Goal: Task Accomplishment & Management: Manage account settings

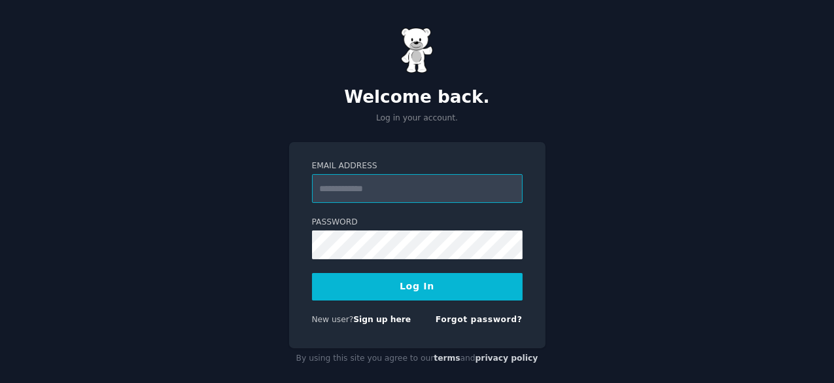
click at [334, 186] on input "Email Address" at bounding box center [417, 188] width 211 height 29
type input "**********"
click at [404, 279] on button "Log In" at bounding box center [417, 286] width 211 height 27
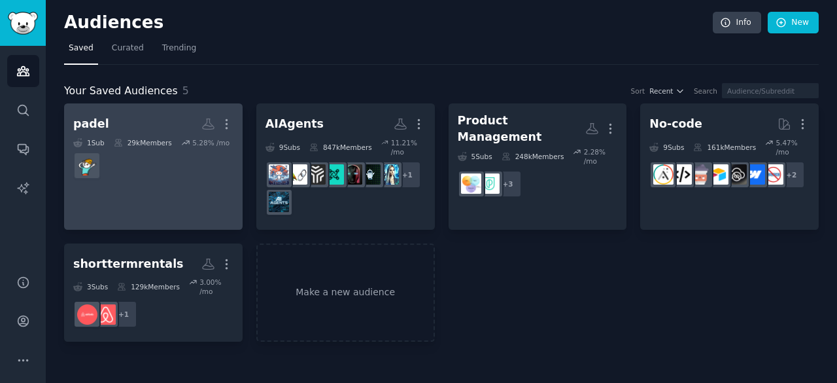
click at [160, 179] on dd at bounding box center [153, 165] width 160 height 37
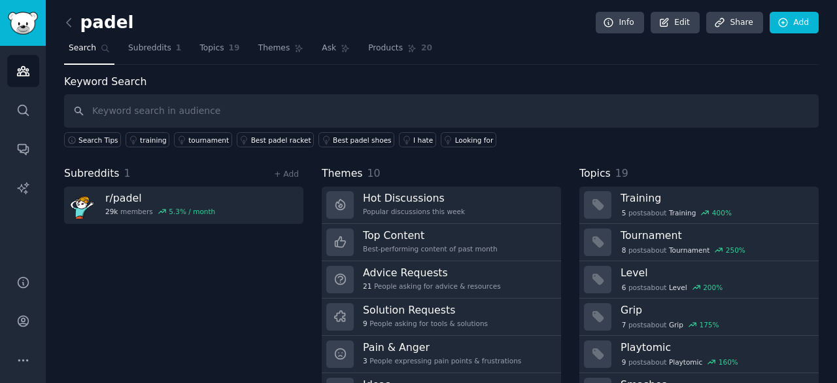
scroll to position [10, 0]
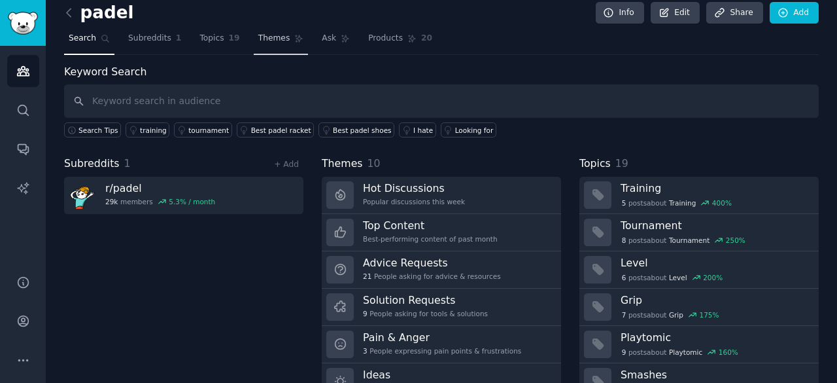
click at [269, 46] on link "Themes" at bounding box center [281, 41] width 55 height 27
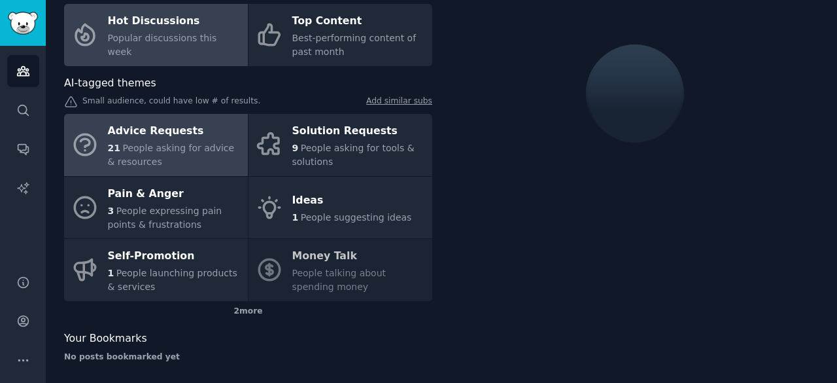
scroll to position [97, 0]
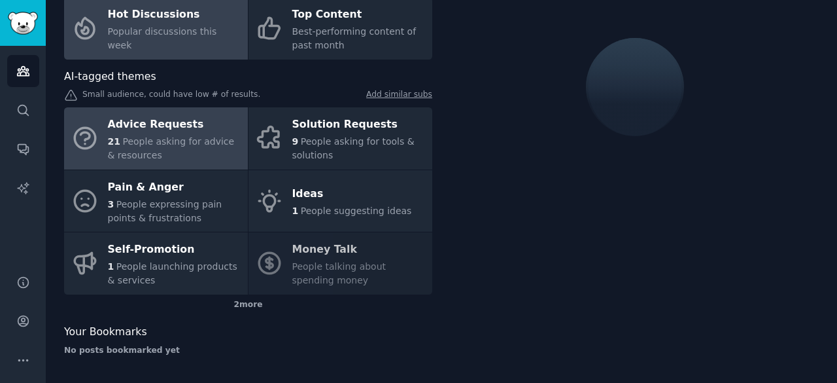
click at [175, 127] on div "Advice Requests" at bounding box center [174, 124] width 133 height 21
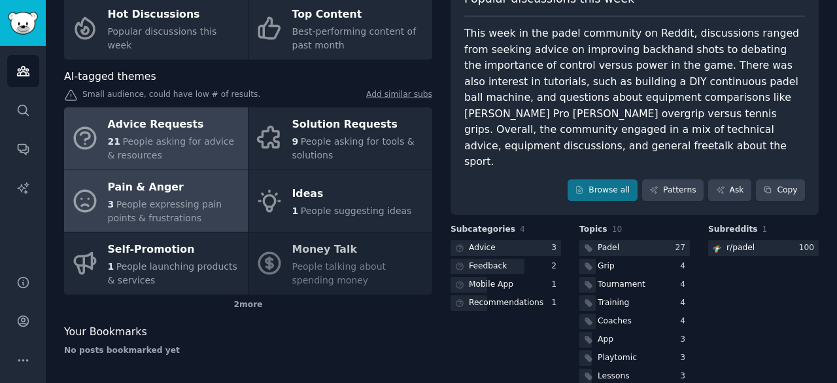
click at [169, 203] on span "People expressing pain points & frustrations" at bounding box center [165, 211] width 114 height 24
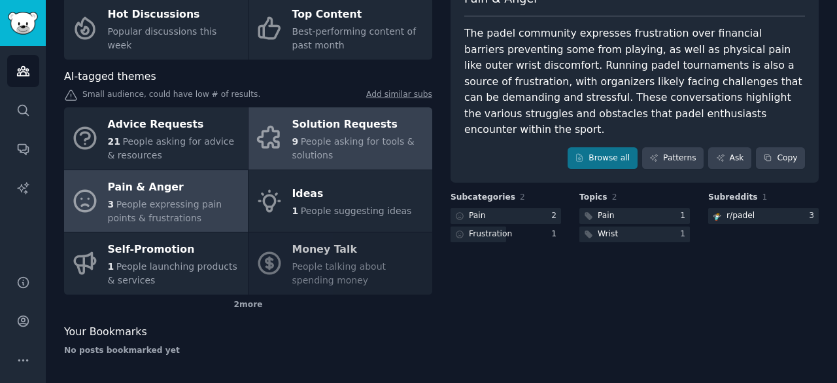
click at [317, 147] on div "9 People asking for tools & solutions" at bounding box center [358, 148] width 133 height 27
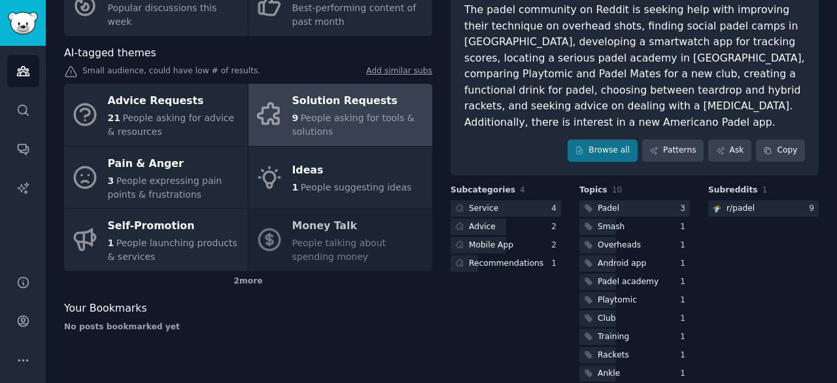
scroll to position [122, 0]
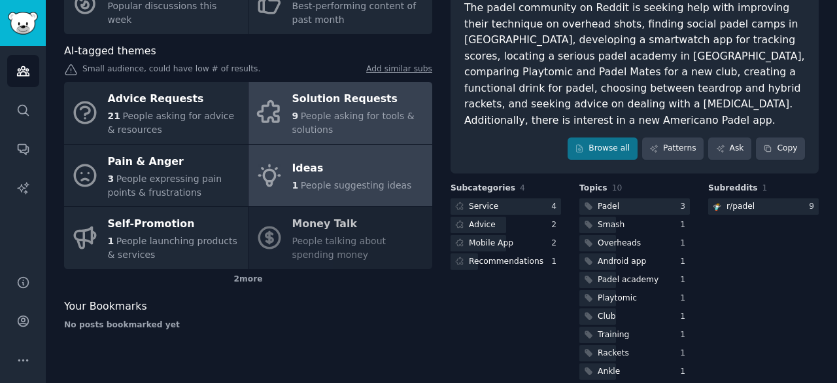
click at [345, 186] on span "People suggesting ideas" at bounding box center [356, 185] width 111 height 10
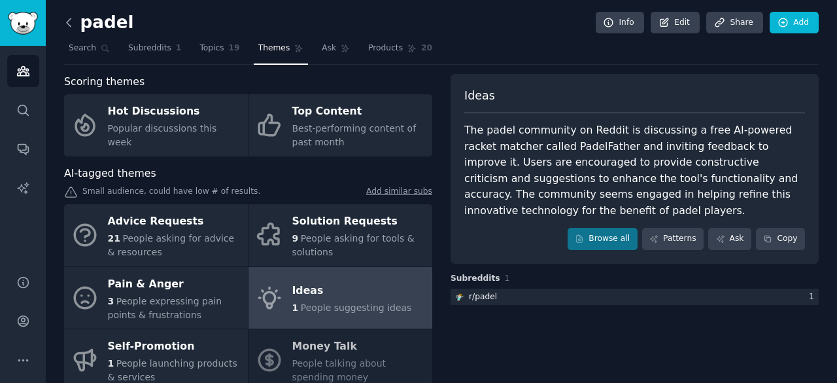
click at [69, 26] on icon at bounding box center [69, 23] width 14 height 14
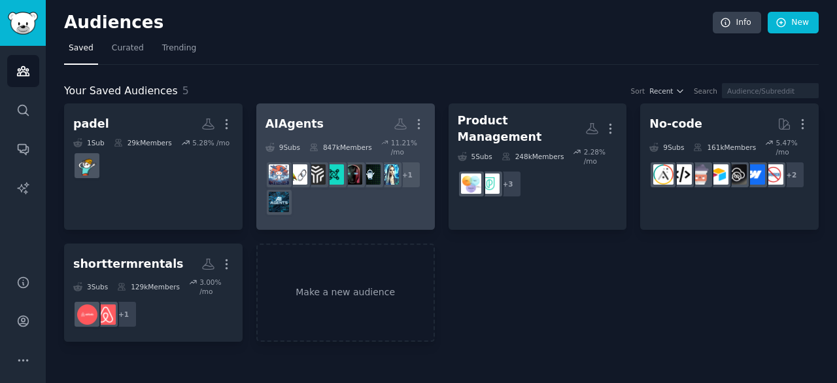
click at [295, 123] on div "AIAgents" at bounding box center [295, 124] width 58 height 16
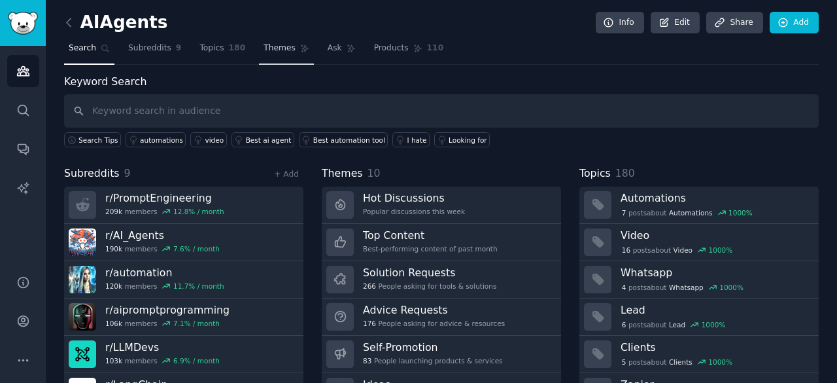
click at [272, 46] on span "Themes" at bounding box center [280, 49] width 32 height 12
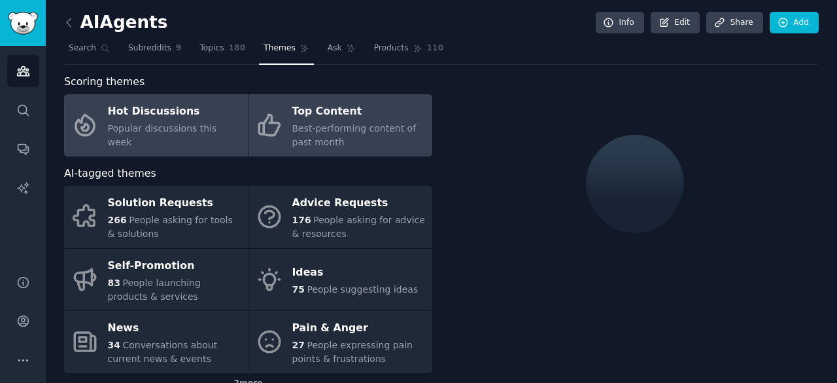
scroll to position [66, 0]
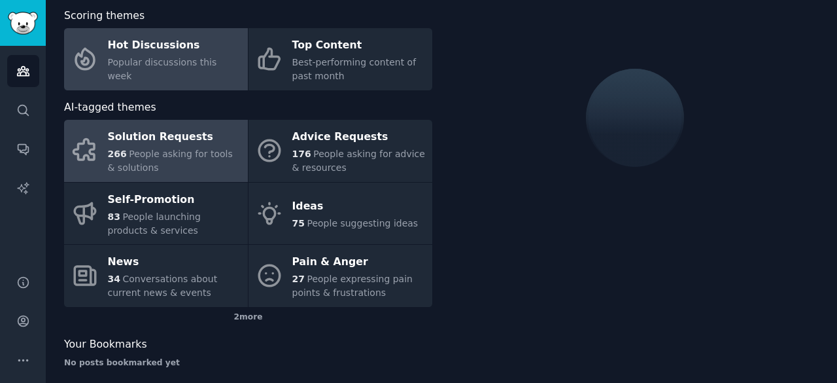
click at [170, 160] on div "266 People asking for tools & solutions" at bounding box center [174, 160] width 133 height 27
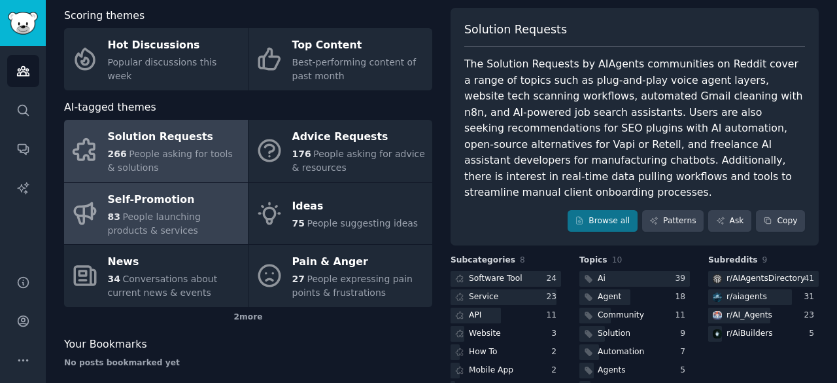
click at [178, 207] on div "Self-Promotion" at bounding box center [174, 199] width 133 height 21
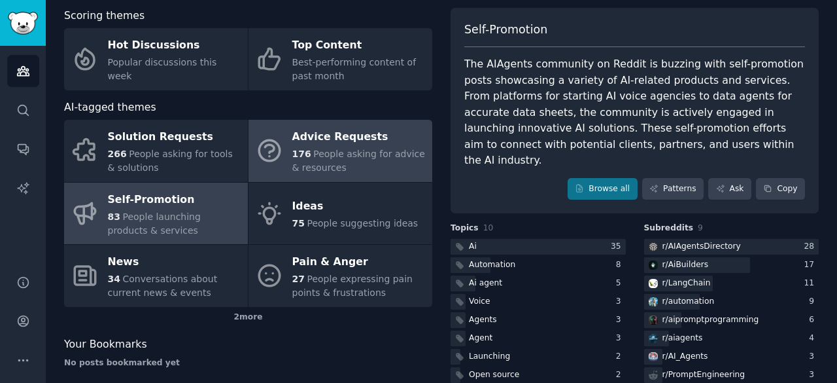
click at [342, 162] on div "176 People asking for advice & resources" at bounding box center [358, 160] width 133 height 27
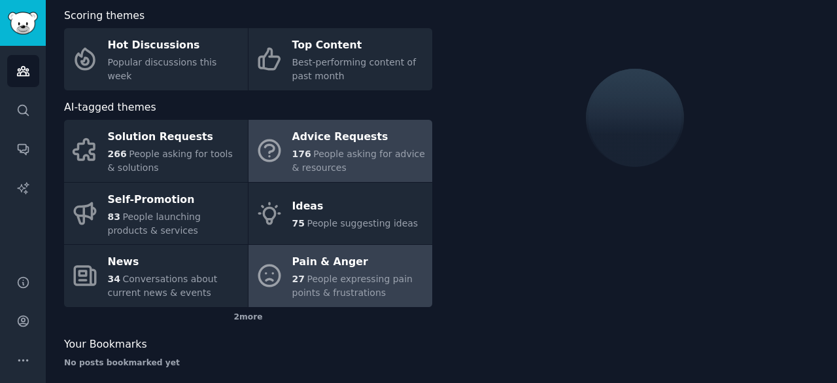
click at [339, 294] on span "People expressing pain points & frustrations" at bounding box center [352, 285] width 120 height 24
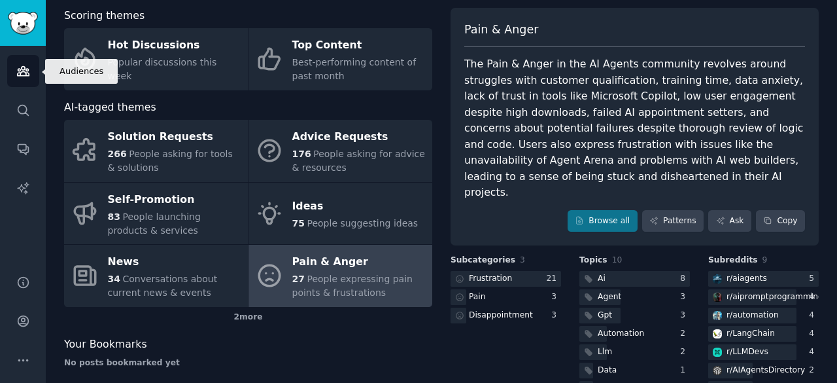
click at [16, 72] on icon "Sidebar" at bounding box center [23, 71] width 14 height 14
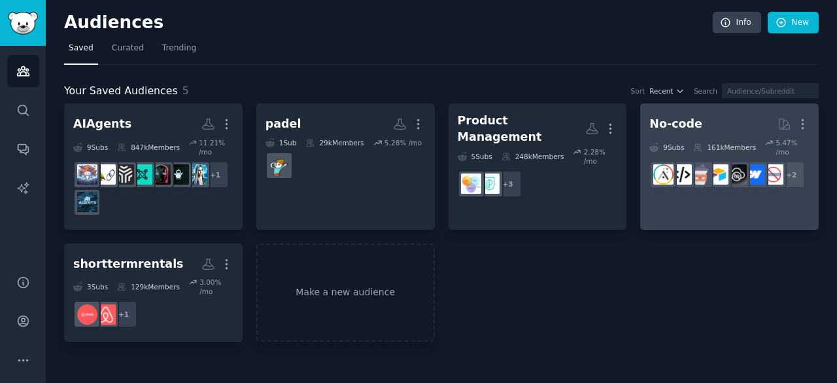
click at [700, 118] on h2 "No-code More" at bounding box center [729, 123] width 160 height 23
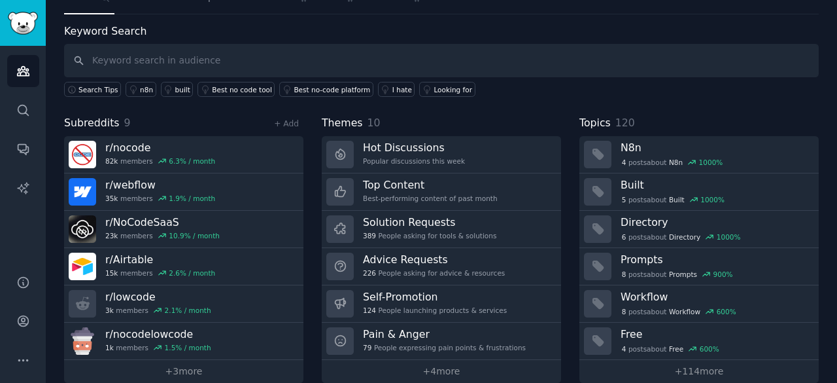
scroll to position [66, 0]
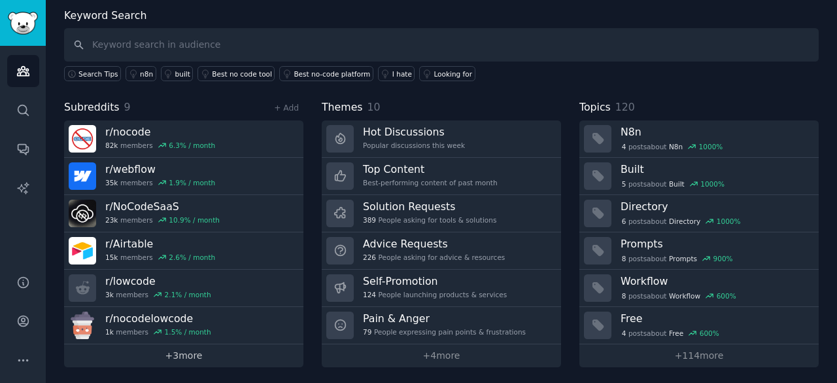
click at [218, 353] on link "+ 3 more" at bounding box center [183, 355] width 239 height 23
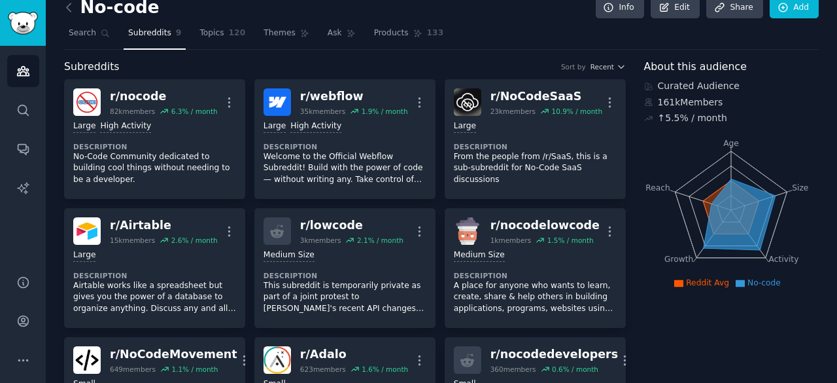
scroll to position [16, 0]
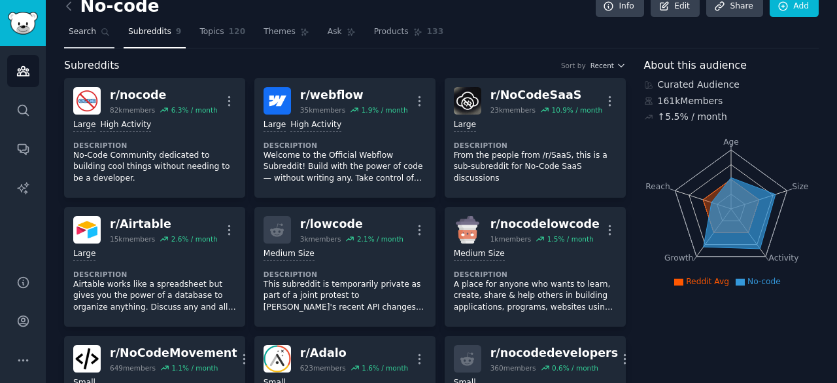
click at [97, 41] on link "Search" at bounding box center [89, 35] width 50 height 27
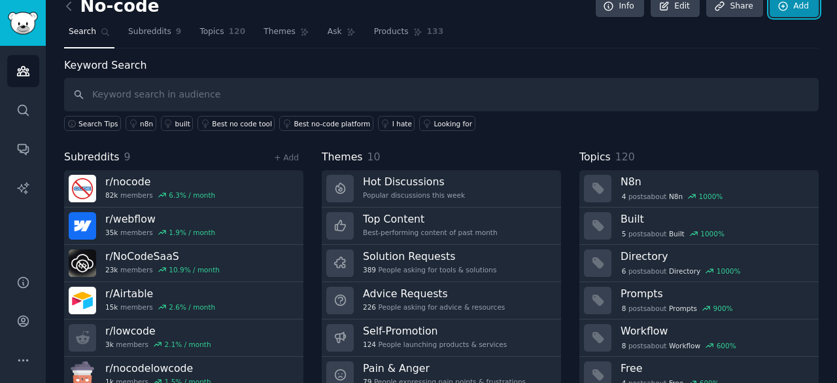
click at [786, 14] on link "Add" at bounding box center [794, 6] width 49 height 22
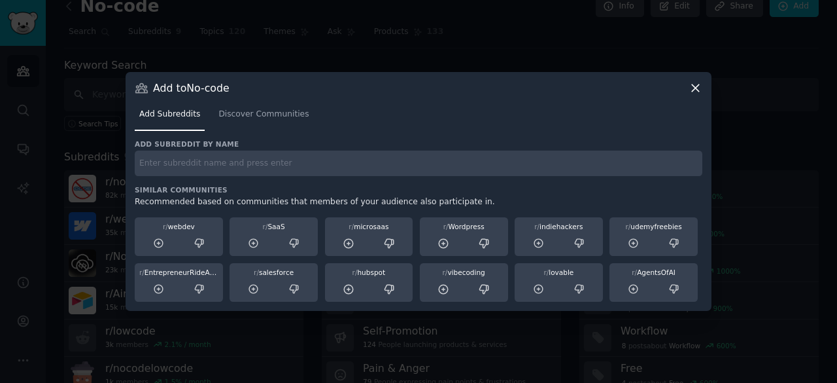
click at [296, 178] on div "Add subreddit by name Similar Communities Recommended based on communities that…" at bounding box center [419, 220] width 568 height 163
click at [297, 169] on input "text" at bounding box center [419, 163] width 568 height 26
type input "n8n"
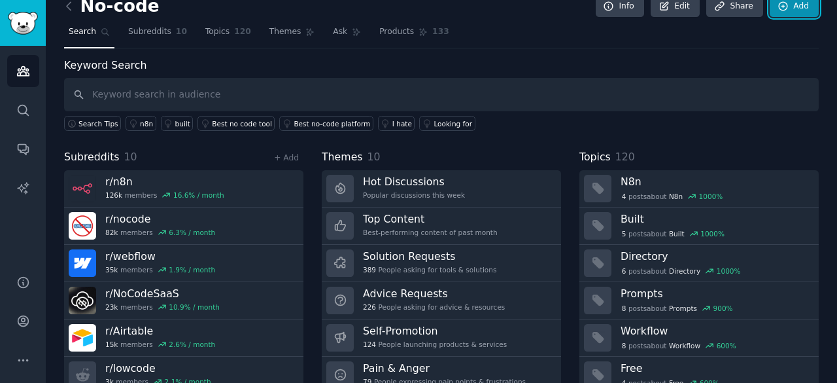
click at [798, 14] on link "Add" at bounding box center [794, 6] width 49 height 22
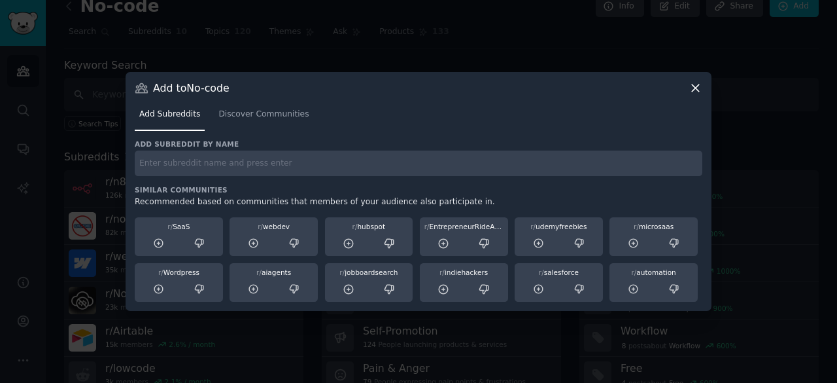
click at [456, 170] on input "text" at bounding box center [419, 163] width 568 height 26
type input "zapier"
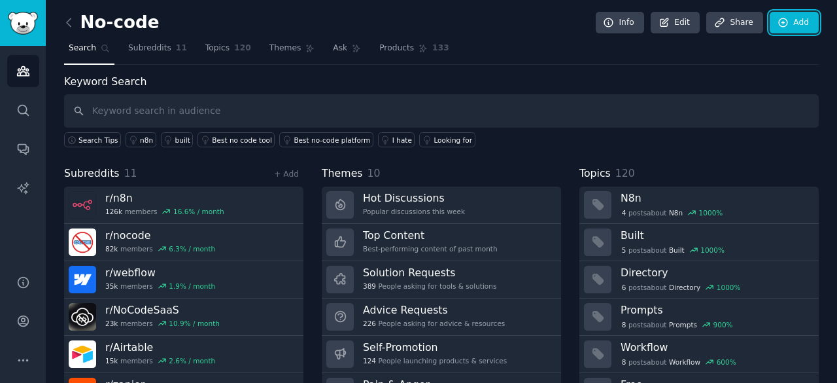
scroll to position [3, 0]
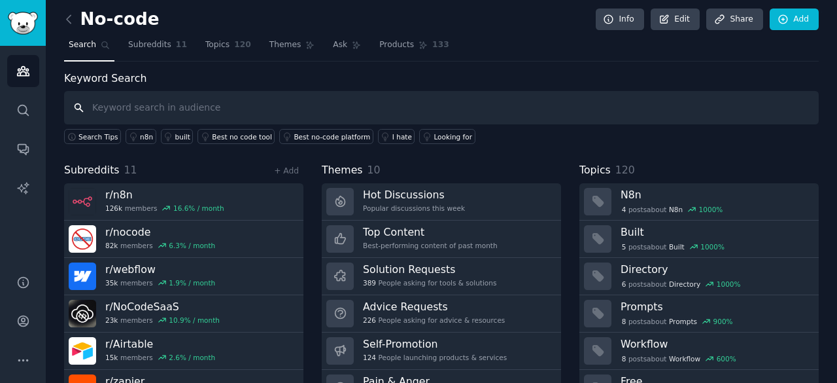
click at [173, 106] on input "text" at bounding box center [441, 107] width 755 height 33
click at [787, 18] on link "Add" at bounding box center [794, 20] width 49 height 22
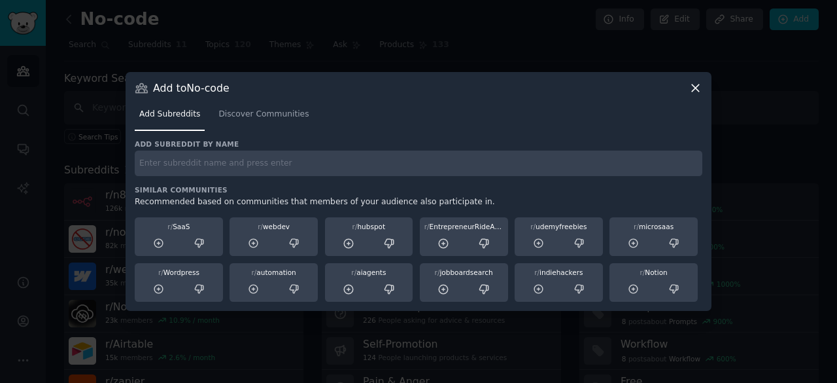
click at [293, 172] on input "text" at bounding box center [419, 163] width 568 height 26
type input "relay"
click at [238, 101] on div "Add Subreddits Discover Communities" at bounding box center [419, 117] width 568 height 44
click at [238, 114] on span "Discover Communities" at bounding box center [263, 115] width 90 height 12
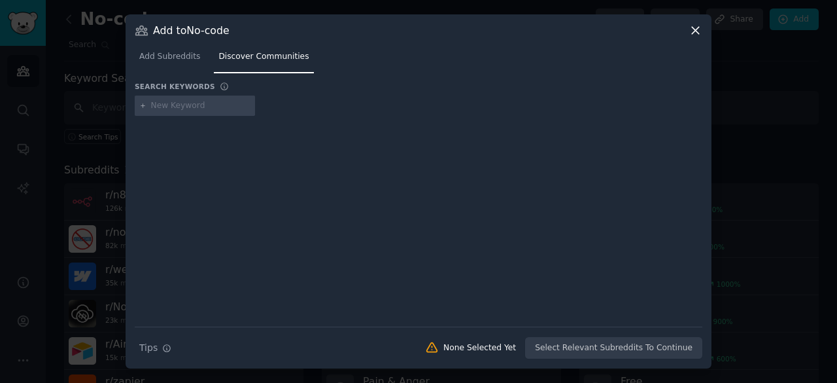
click at [168, 111] on input "text" at bounding box center [200, 106] width 99 height 12
type input "relay"
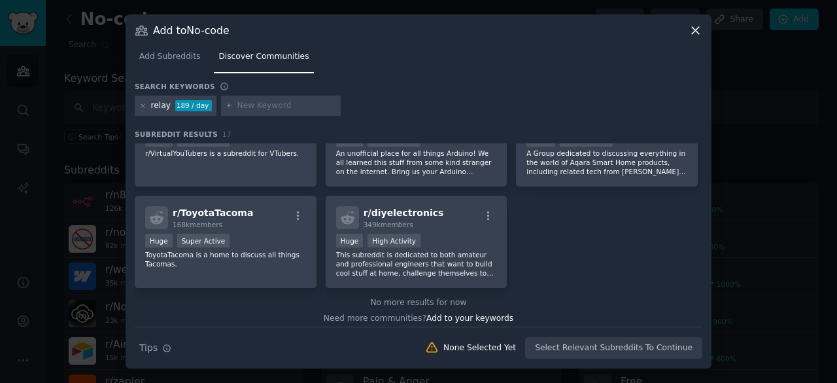
scroll to position [443, 0]
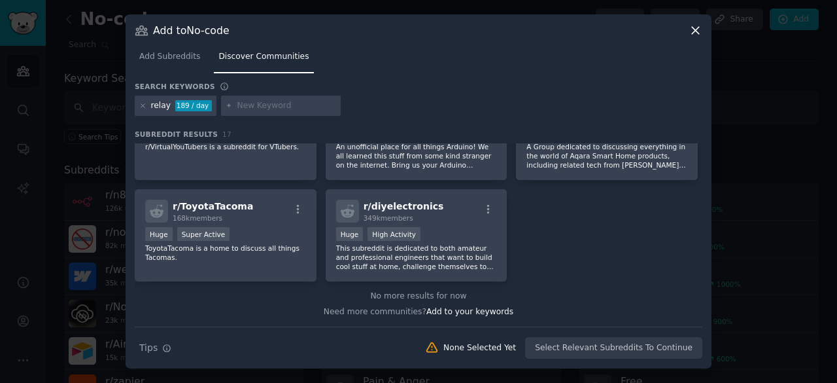
click at [691, 31] on icon at bounding box center [696, 31] width 14 height 14
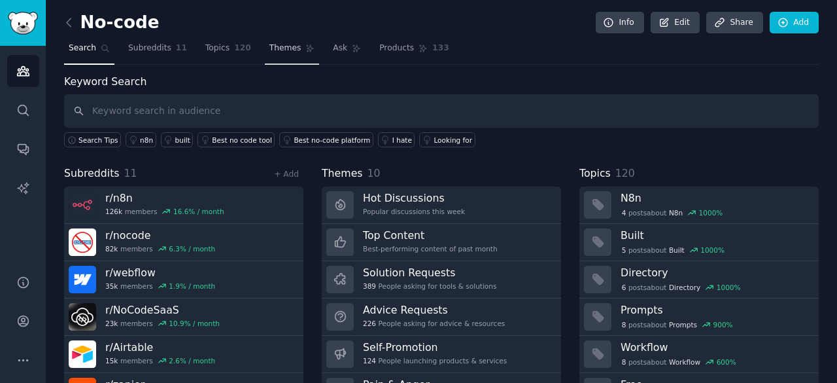
click at [283, 50] on link "Themes" at bounding box center [292, 51] width 55 height 27
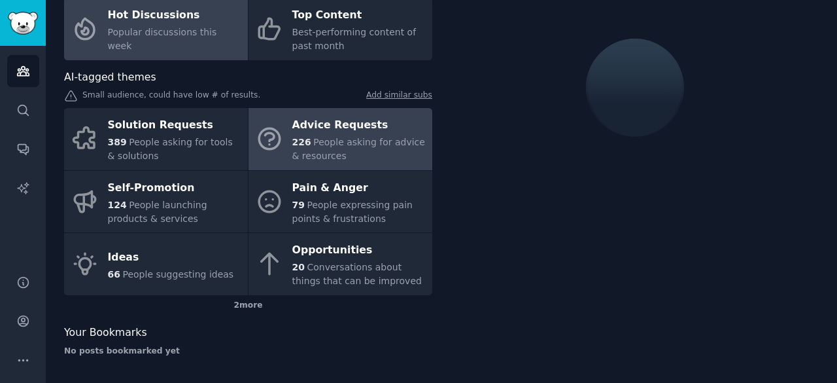
scroll to position [97, 0]
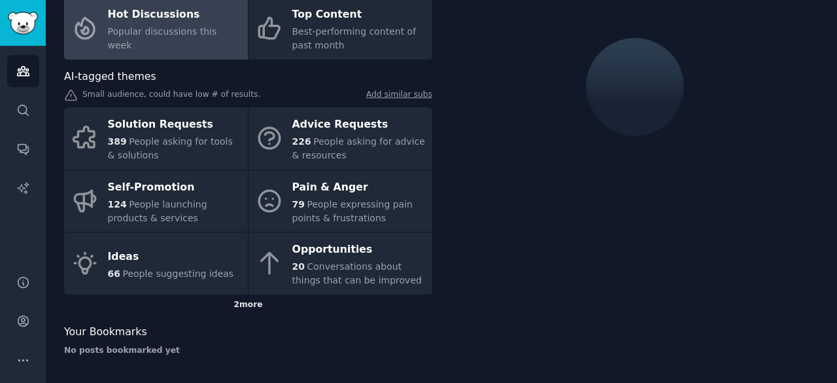
click at [259, 305] on div "2 more" at bounding box center [248, 304] width 368 height 21
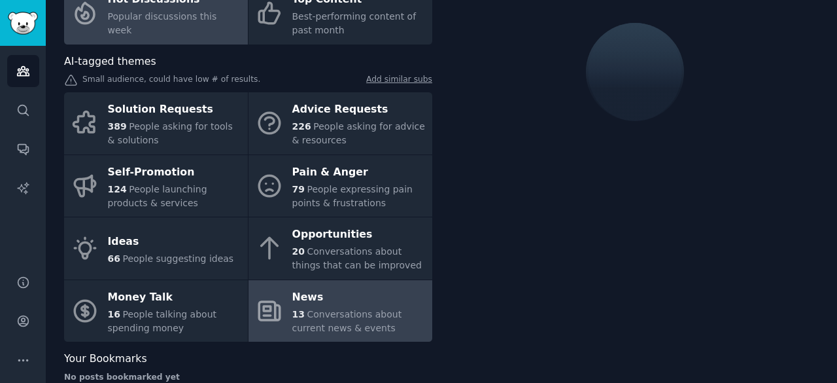
scroll to position [107, 0]
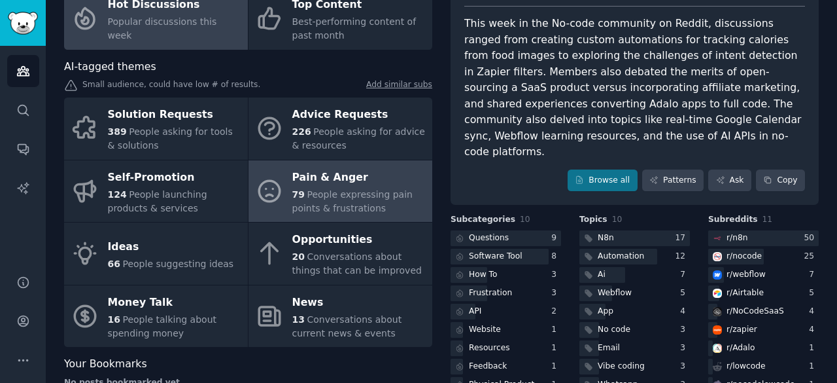
click at [315, 211] on span "People expressing pain points & frustrations" at bounding box center [352, 201] width 120 height 24
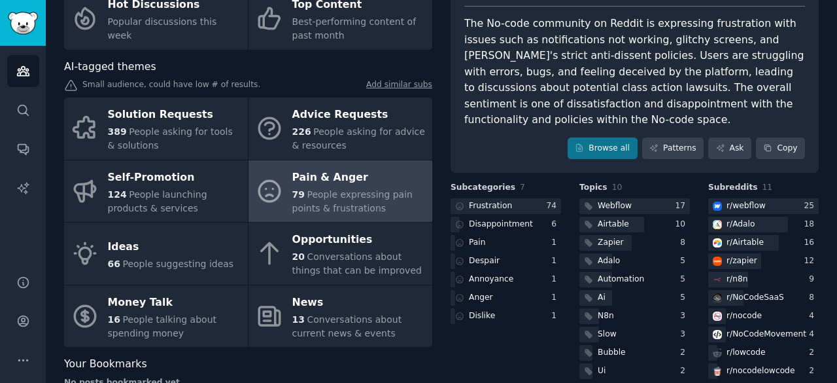
scroll to position [99, 0]
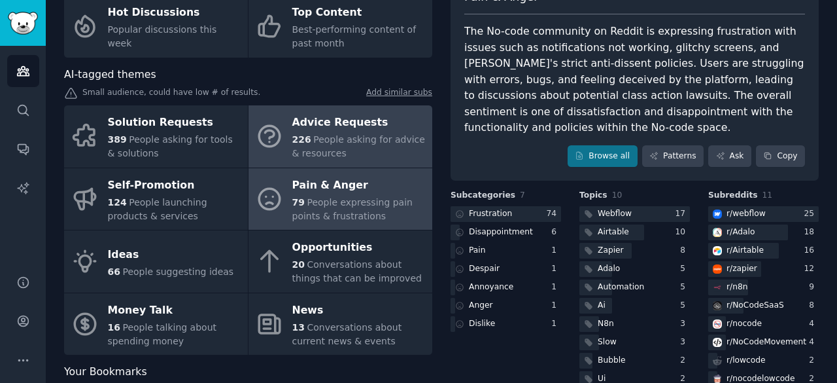
click at [332, 156] on div "226 People asking for advice & resources" at bounding box center [358, 146] width 133 height 27
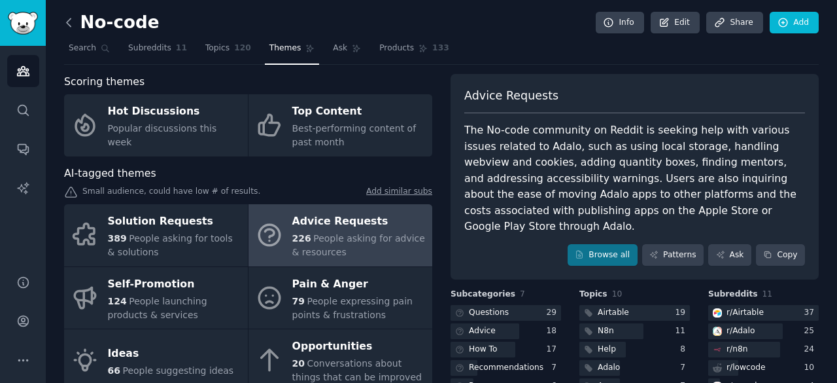
click at [72, 26] on icon at bounding box center [69, 23] width 14 height 14
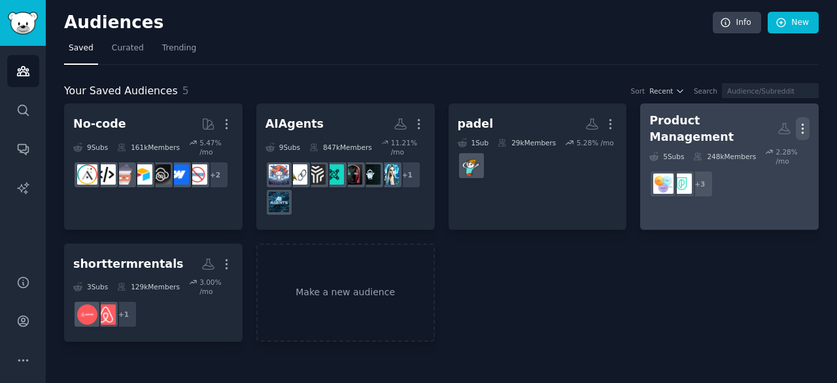
click at [804, 128] on icon "button" at bounding box center [803, 129] width 14 height 14
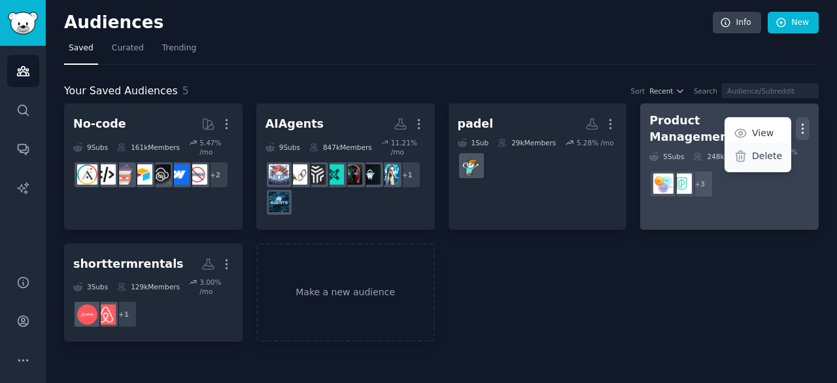
click at [770, 154] on p "Delete" at bounding box center [767, 156] width 30 height 14
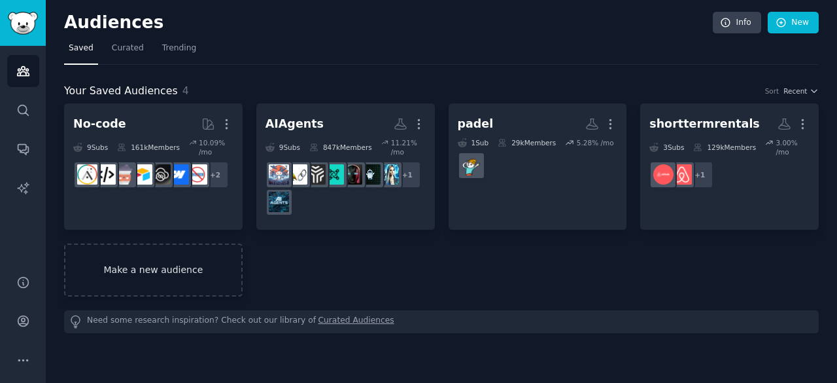
click at [163, 262] on link "Make a new audience" at bounding box center [153, 269] width 179 height 53
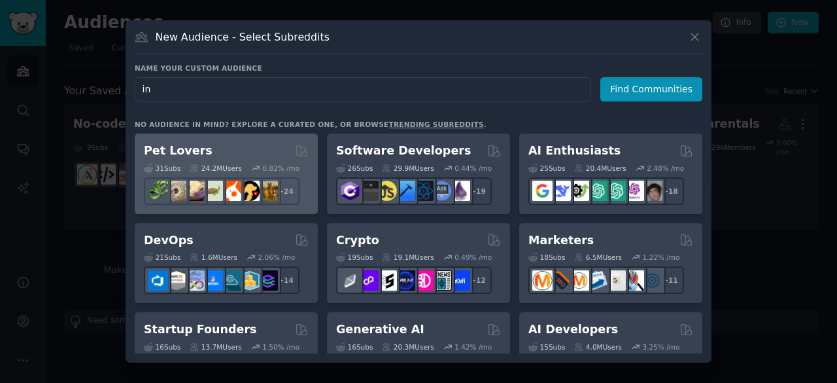
type input "i"
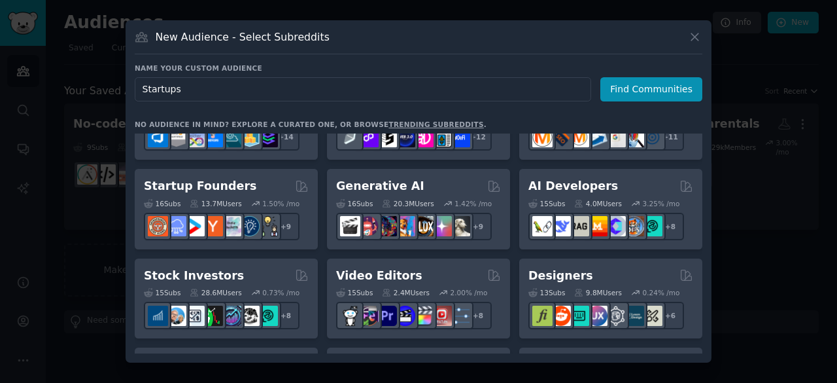
scroll to position [145, 0]
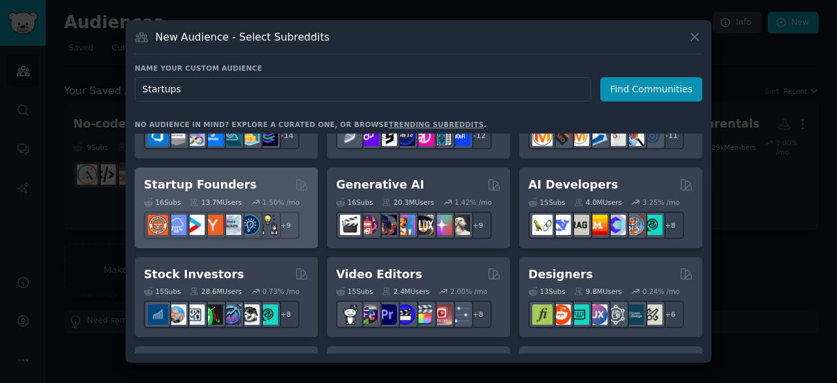
type input "Startups"
click at [220, 190] on h2 "Startup Founders" at bounding box center [200, 185] width 112 height 16
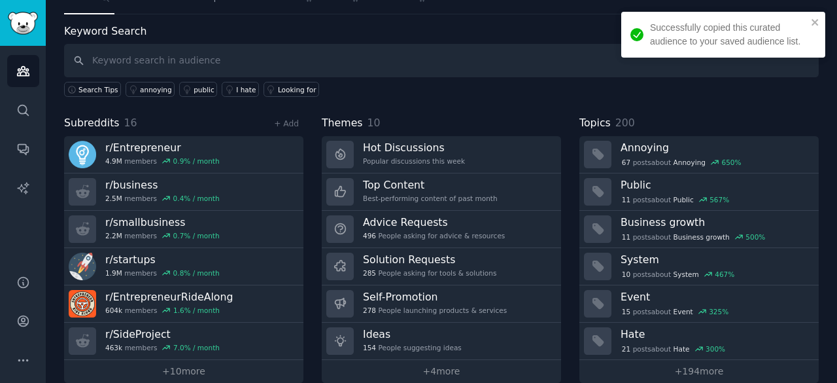
scroll to position [66, 0]
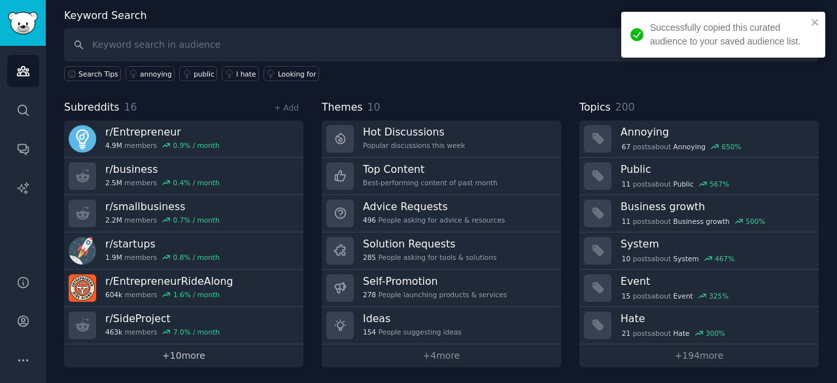
click at [194, 358] on link "+ 10 more" at bounding box center [183, 355] width 239 height 23
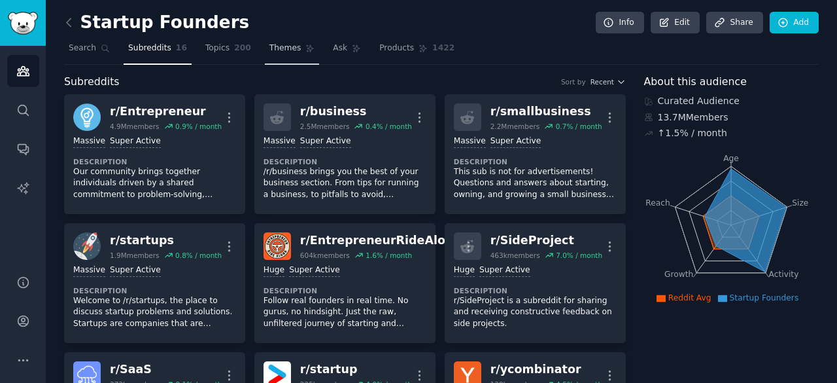
click at [290, 54] on link "Themes" at bounding box center [292, 51] width 55 height 27
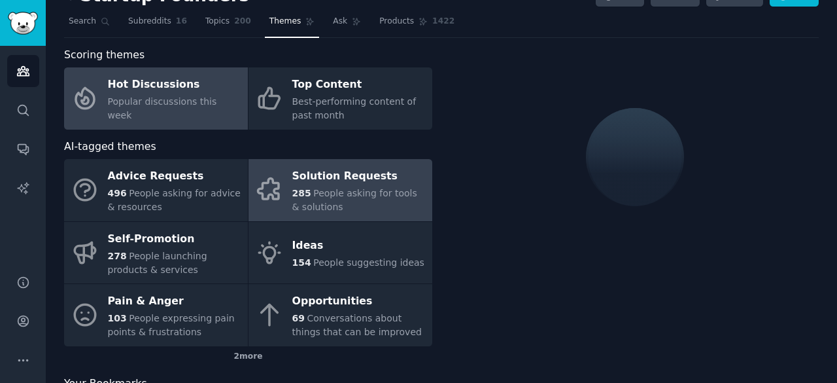
scroll to position [16, 0]
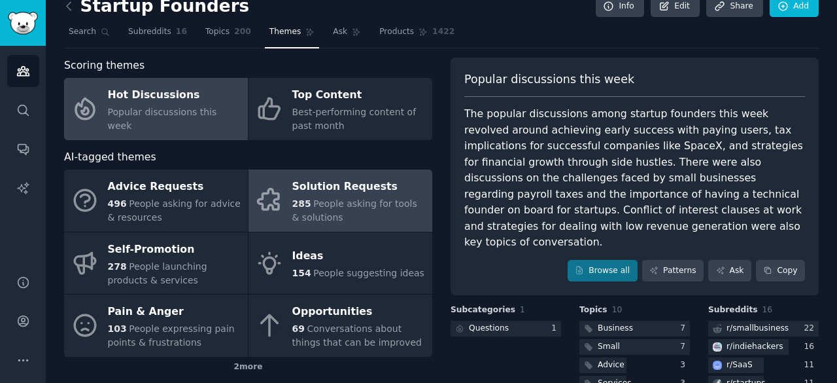
click at [306, 180] on div "Solution Requests" at bounding box center [358, 187] width 133 height 21
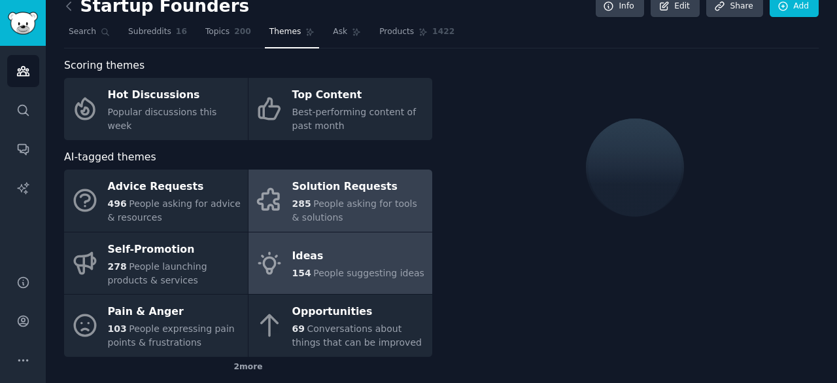
scroll to position [78, 0]
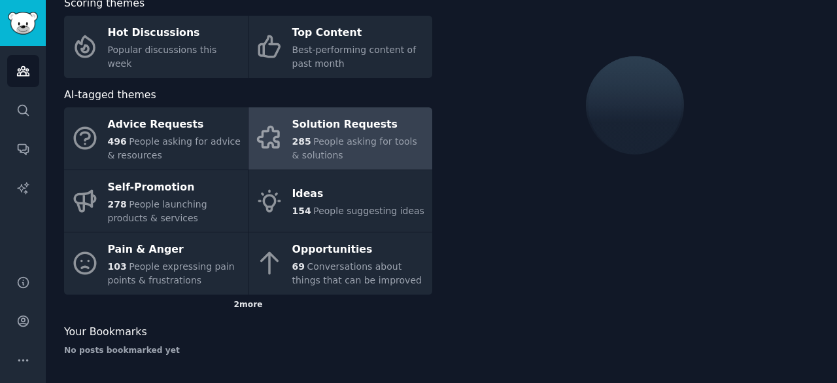
click at [244, 311] on div "2 more" at bounding box center [248, 304] width 368 height 21
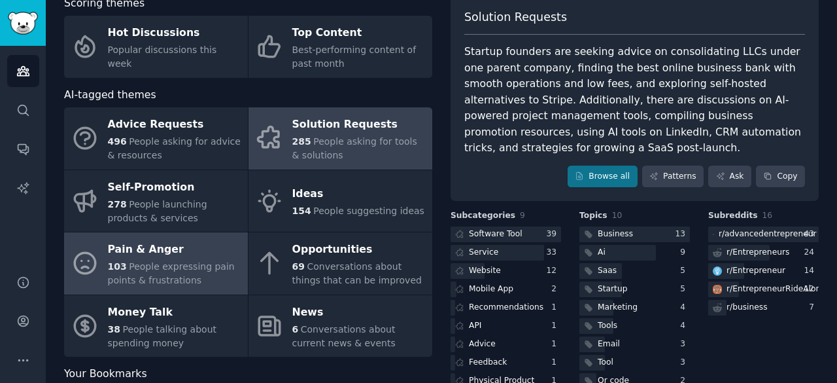
click at [182, 268] on span "People expressing pain points & frustrations" at bounding box center [171, 273] width 127 height 24
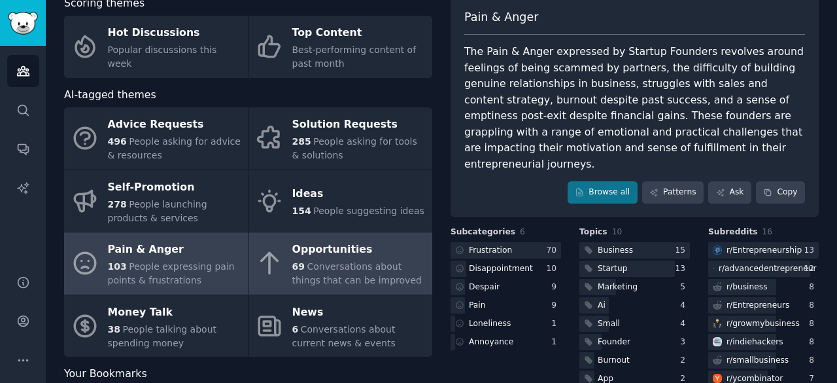
click at [320, 256] on div "Opportunities" at bounding box center [358, 249] width 133 height 21
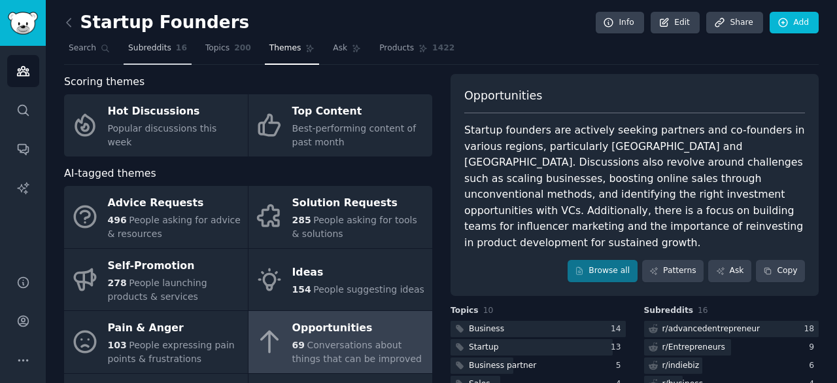
click at [152, 55] on link "Subreddits 16" at bounding box center [158, 51] width 68 height 27
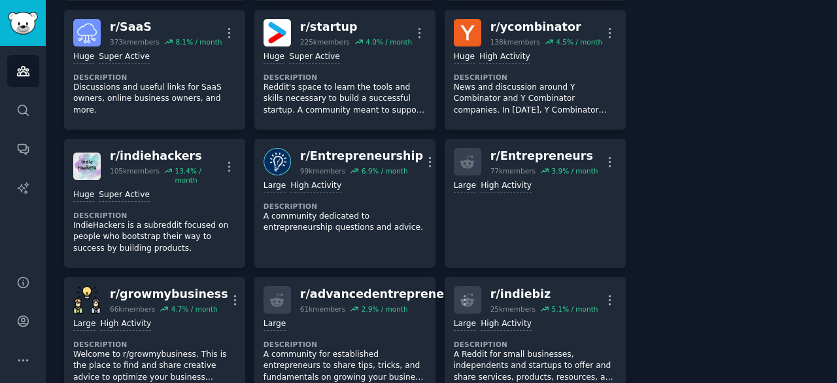
scroll to position [343, 0]
